Goal: Find specific page/section: Find specific page/section

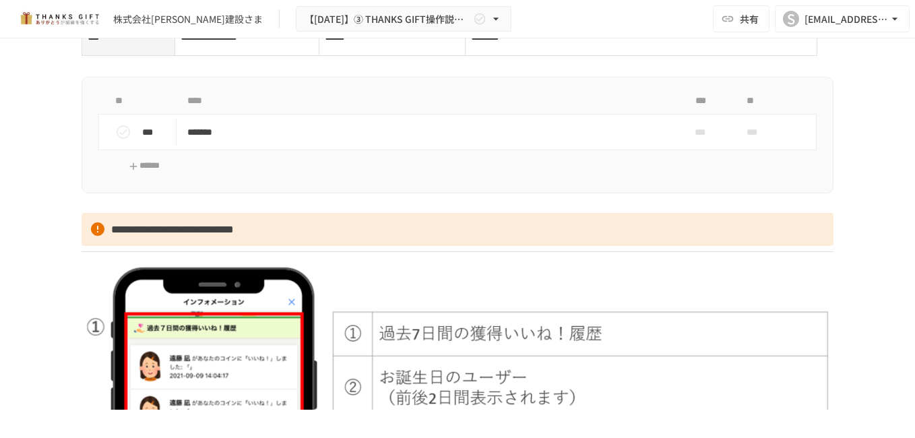
scroll to position [2089, 0]
click at [119, 141] on icon "status" at bounding box center [123, 133] width 16 height 16
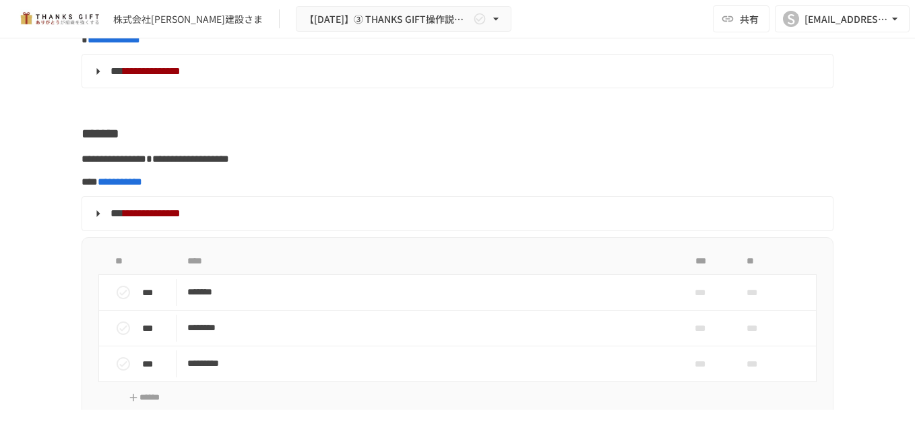
scroll to position [3571, 0]
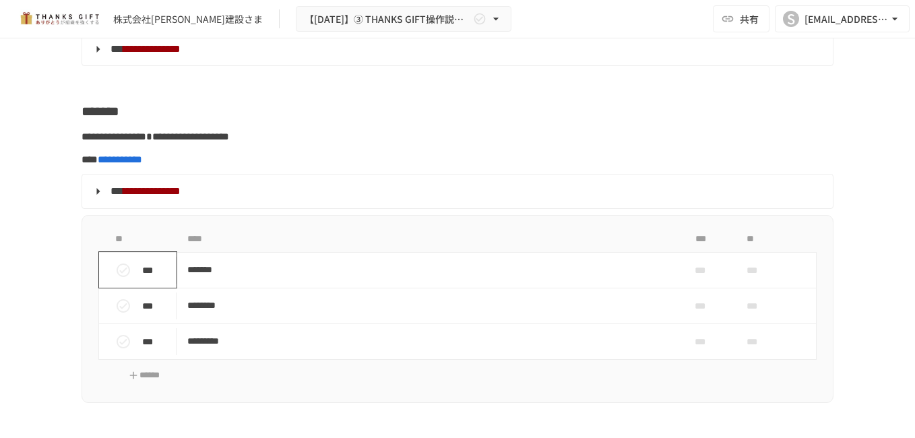
click at [117, 277] on icon "status" at bounding box center [123, 269] width 13 height 13
click at [122, 314] on icon "status" at bounding box center [123, 306] width 16 height 16
click at [117, 350] on icon "status" at bounding box center [123, 341] width 16 height 16
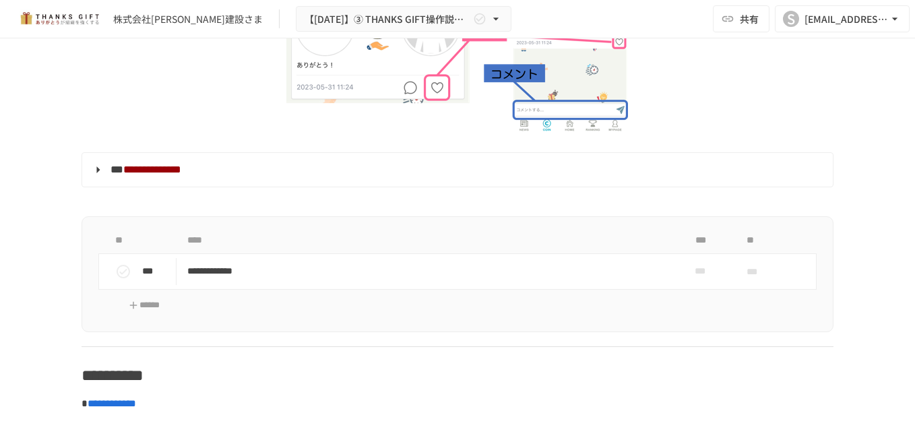
scroll to position [5727, 0]
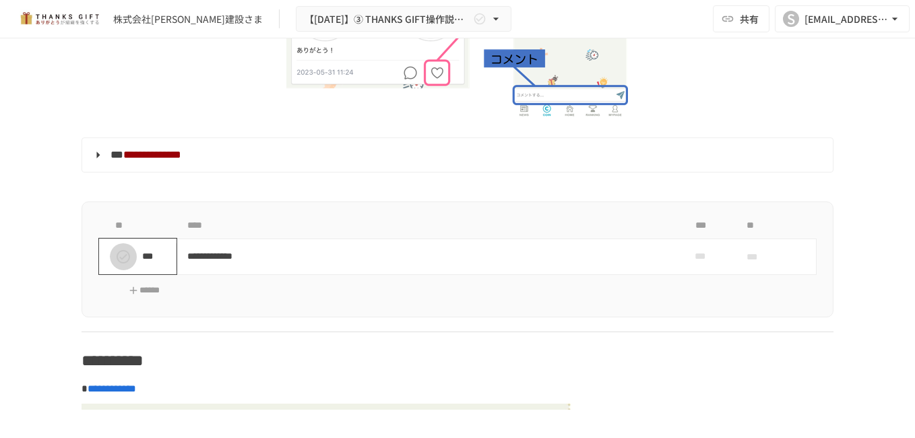
click at [117, 263] on icon "status" at bounding box center [123, 256] width 13 height 13
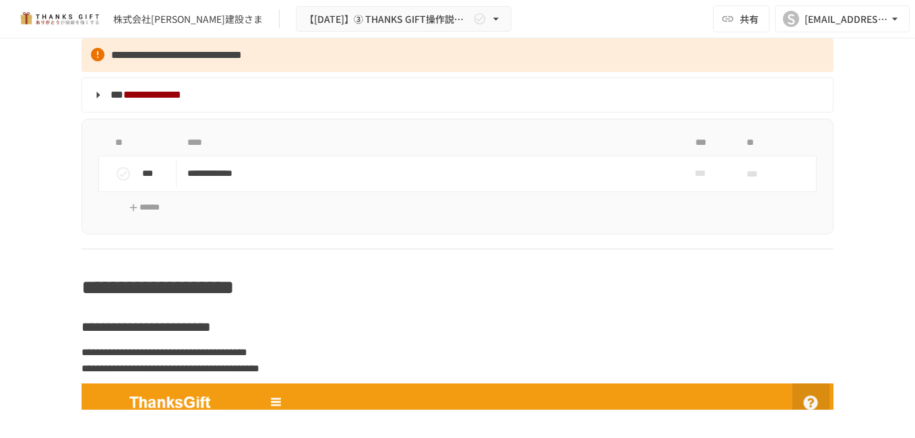
scroll to position [6468, 0]
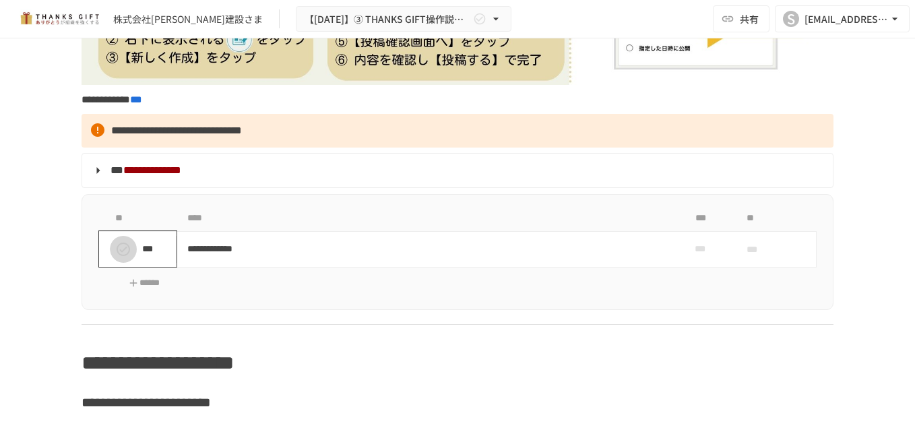
click at [115, 257] on icon "status" at bounding box center [123, 249] width 16 height 16
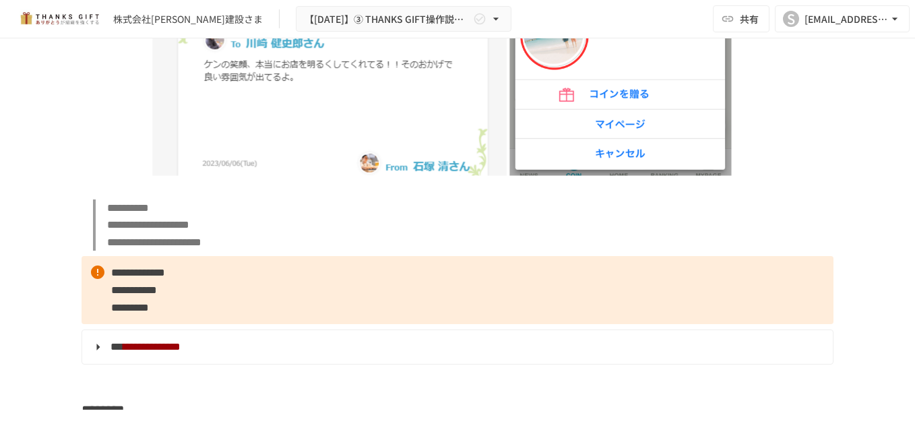
scroll to position [2897, 0]
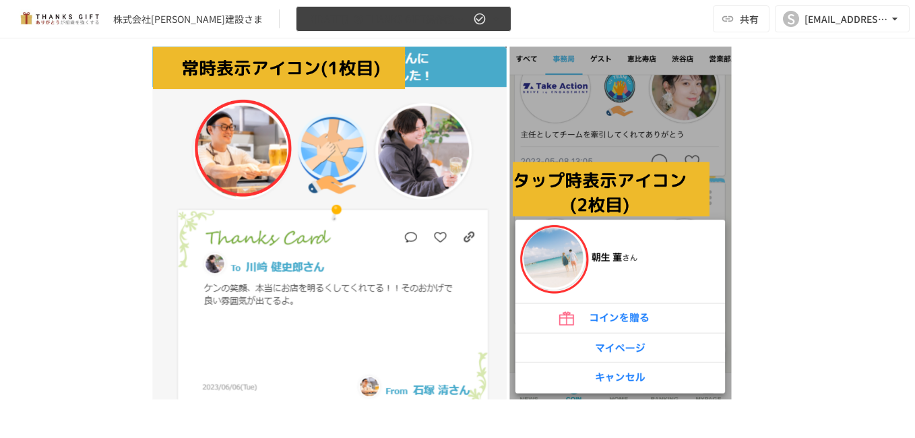
click at [489, 18] on icon "button" at bounding box center [495, 18] width 13 height 13
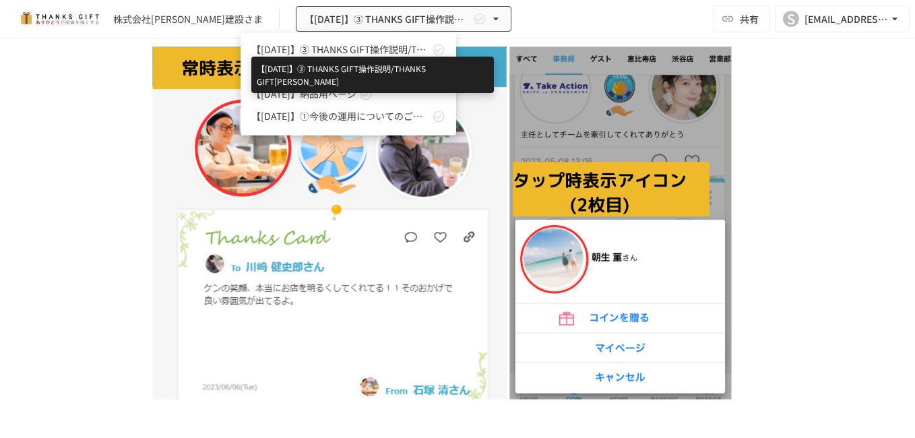
click at [379, 50] on span "【[DATE]】➂ THANKS GIFT操作説明/THANKS GIFT[PERSON_NAME]" at bounding box center [340, 49] width 178 height 14
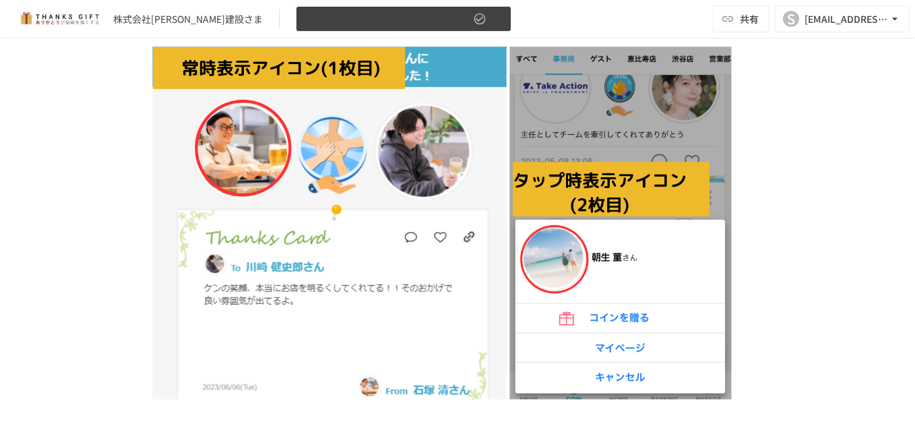
click at [493, 19] on icon "button" at bounding box center [495, 19] width 5 height 3
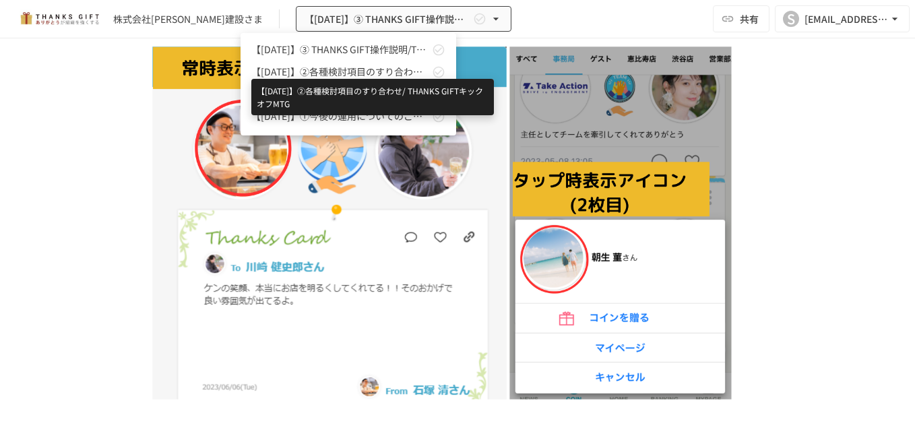
click at [381, 67] on span "【[DATE]】②各種検討項目のすり合わせ/ THANKS GIFTキックオフMTG" at bounding box center [340, 72] width 178 height 14
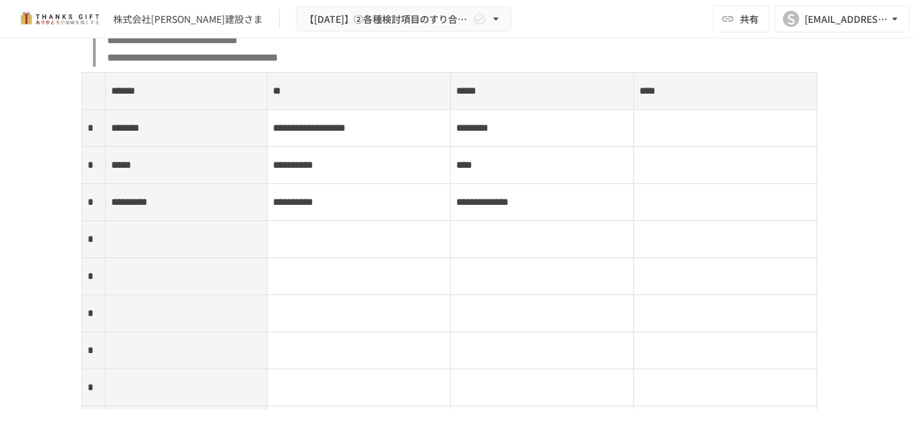
scroll to position [5527, 0]
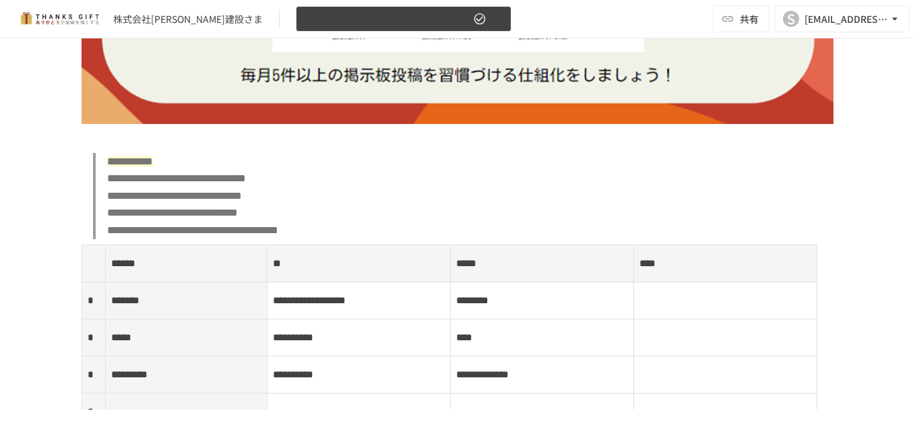
click at [489, 16] on icon "button" at bounding box center [495, 18] width 13 height 13
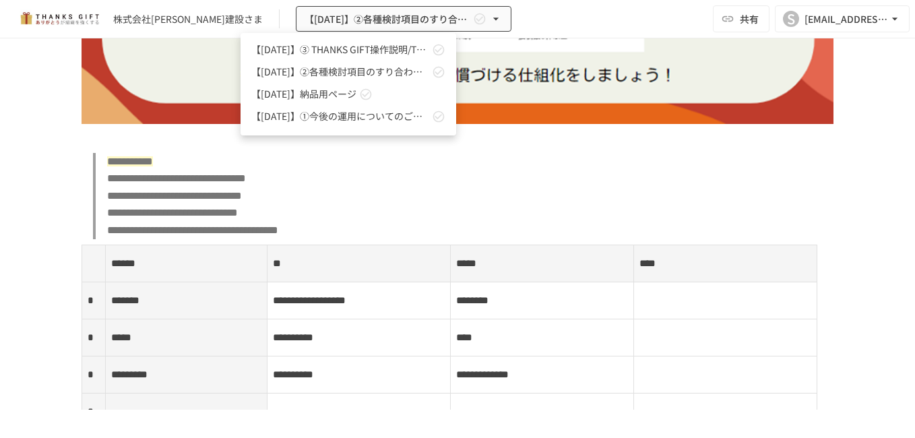
click at [501, 21] on div at bounding box center [457, 219] width 915 height 438
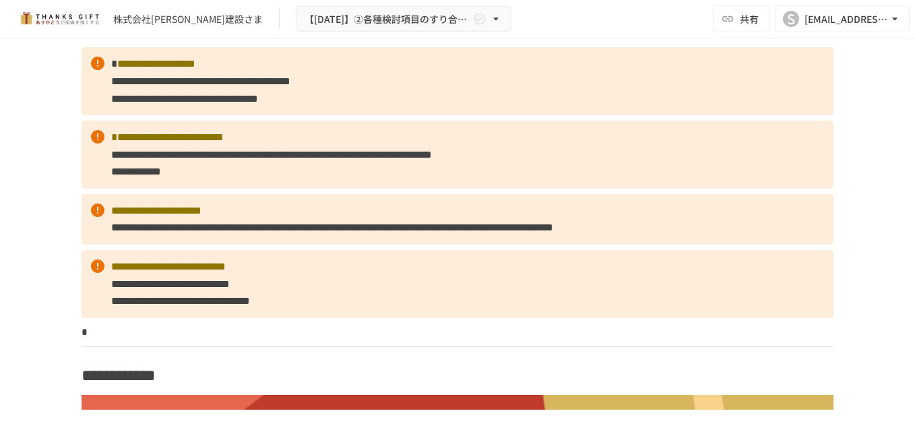
scroll to position [0, 0]
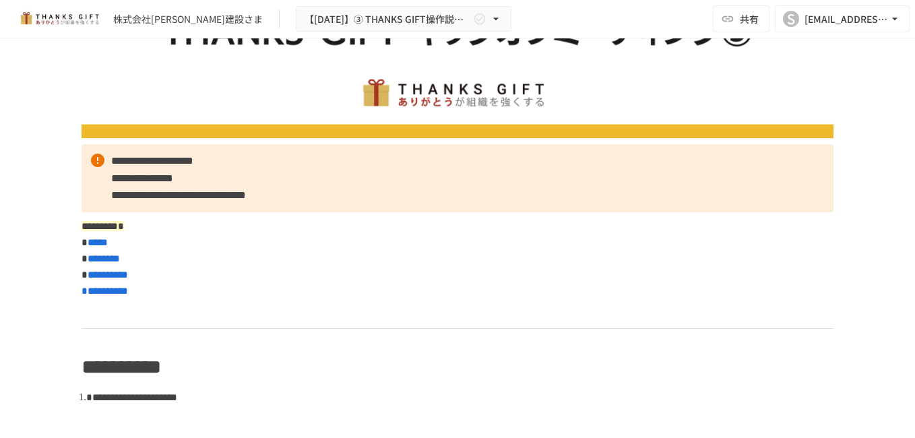
scroll to position [121, 0]
